Goal: Check status: Check status

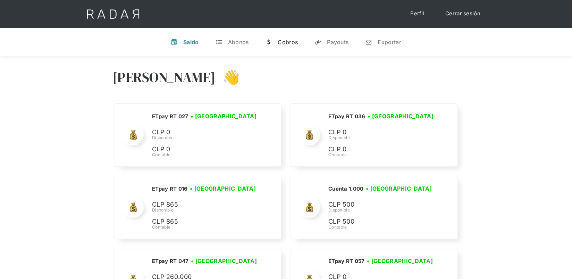
click at [293, 42] on div "Cobros" at bounding box center [288, 42] width 20 height 7
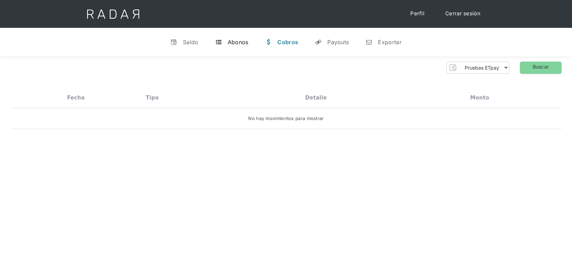
click at [242, 43] on div "Abonos" at bounding box center [238, 42] width 21 height 7
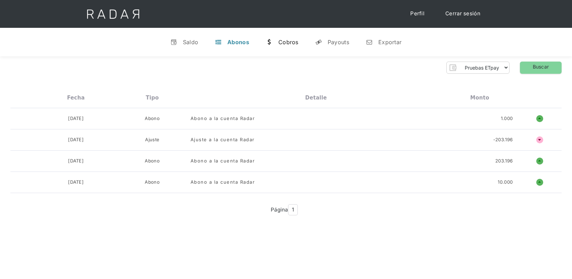
drag, startPoint x: 280, startPoint y: 41, endPoint x: 353, endPoint y: 90, distance: 88.0
click at [280, 41] on div "Cobros" at bounding box center [289, 42] width 20 height 7
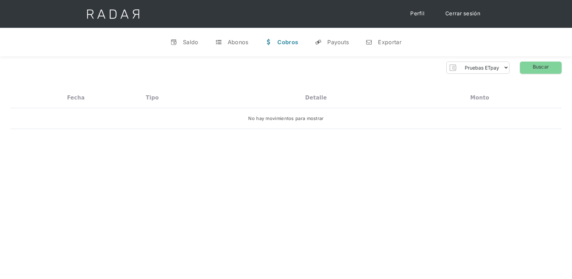
drag, startPoint x: 483, startPoint y: 79, endPoint x: 483, endPoint y: 74, distance: 5.2
click at [483, 77] on div "Pruebas ETpay Cuenta 1.000 Cuenta 1.001 Cuenta 1.002 Cuenta 1.003 Cuenta 1.004 …" at bounding box center [286, 102] width 572 height 93
click at [483, 72] on select "Pruebas ETpay Cuenta 1.000 Cuenta 1.001 Cuenta 1.002 Cuenta 1.003 Cuenta 1.004 …" at bounding box center [484, 67] width 50 height 11
select select "etpay-rt-004"
click at [459, 62] on select "Pruebas ETpay Cuenta 1.000 Cuenta 1.001 Cuenta 1.002 Cuenta 1.003 Cuenta 1.004 …" at bounding box center [484, 67] width 50 height 11
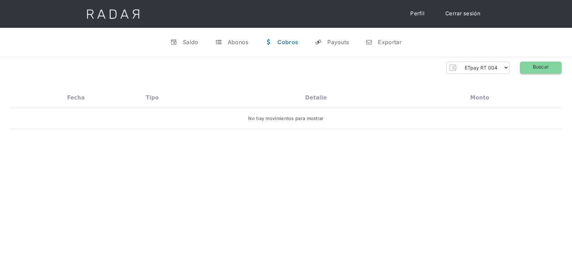
click at [538, 67] on link "Buscar" at bounding box center [541, 67] width 42 height 12
click at [541, 63] on link "Buscar" at bounding box center [541, 67] width 42 height 12
drag, startPoint x: 236, startPoint y: 42, endPoint x: 355, endPoint y: 79, distance: 124.7
click at [237, 42] on div "Abonos" at bounding box center [238, 42] width 21 height 7
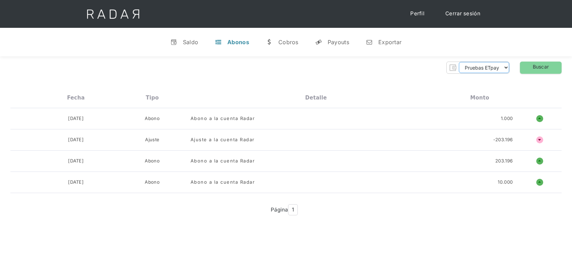
click at [499, 72] on select "Pruebas ETpay Cuenta 1.000 Cuenta 1.001 Cuenta 1.002 Cuenta 1.003 Cuenta 1.004 …" at bounding box center [484, 67] width 50 height 11
select select "etpay-rt-004"
click at [459, 62] on select "Pruebas ETpay Cuenta 1.000 Cuenta 1.001 Cuenta 1.002 Cuenta 1.003 Cuenta 1.004 …" at bounding box center [484, 67] width 50 height 11
click at [534, 70] on link "Buscar" at bounding box center [541, 67] width 42 height 12
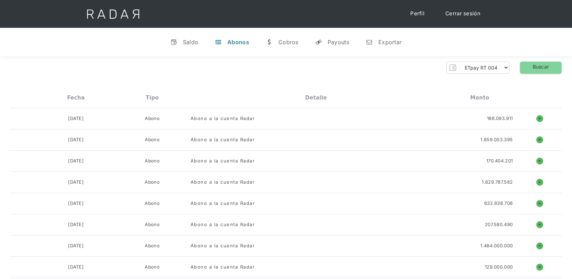
click at [26, 46] on div "v Saldo t Abonos w [GEOGRAPHIC_DATA] y Payouts n Exportar" at bounding box center [286, 42] width 572 height 28
click at [42, 44] on div "v Saldo t Abonos w [GEOGRAPHIC_DATA] y Payouts n Exportar" at bounding box center [286, 42] width 572 height 28
drag, startPoint x: 64, startPoint y: 44, endPoint x: 20, endPoint y: 38, distance: 44.6
click at [62, 45] on div "v Saldo t Abonos w [GEOGRAPHIC_DATA] y Payouts n Exportar" at bounding box center [286, 42] width 572 height 28
